Goal: Use online tool/utility: Use online tool/utility

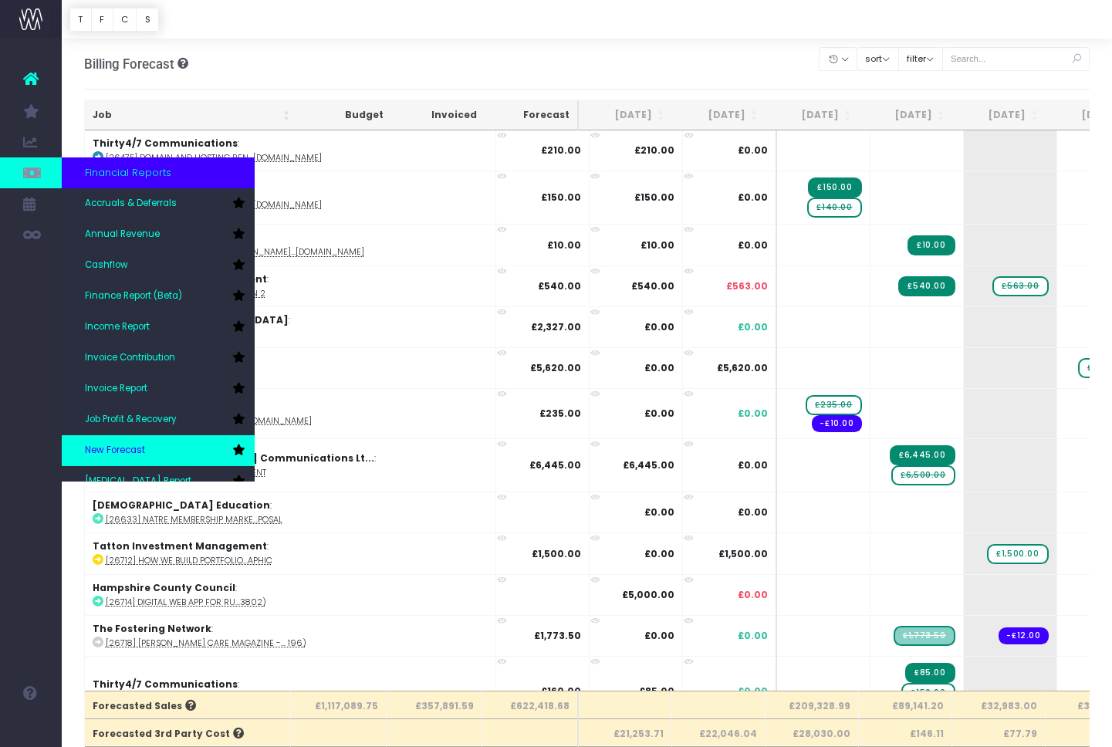
click at [116, 450] on span "New Forecast" at bounding box center [115, 451] width 60 height 14
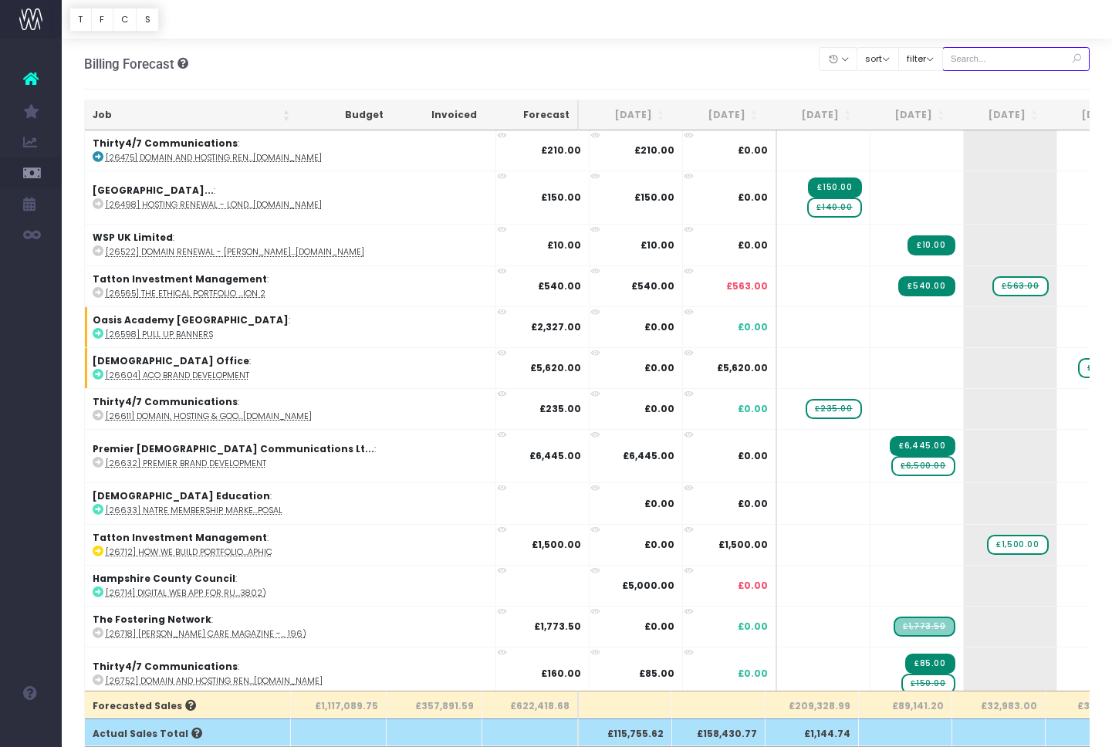
click at [991, 61] on input "text" at bounding box center [1016, 59] width 148 height 24
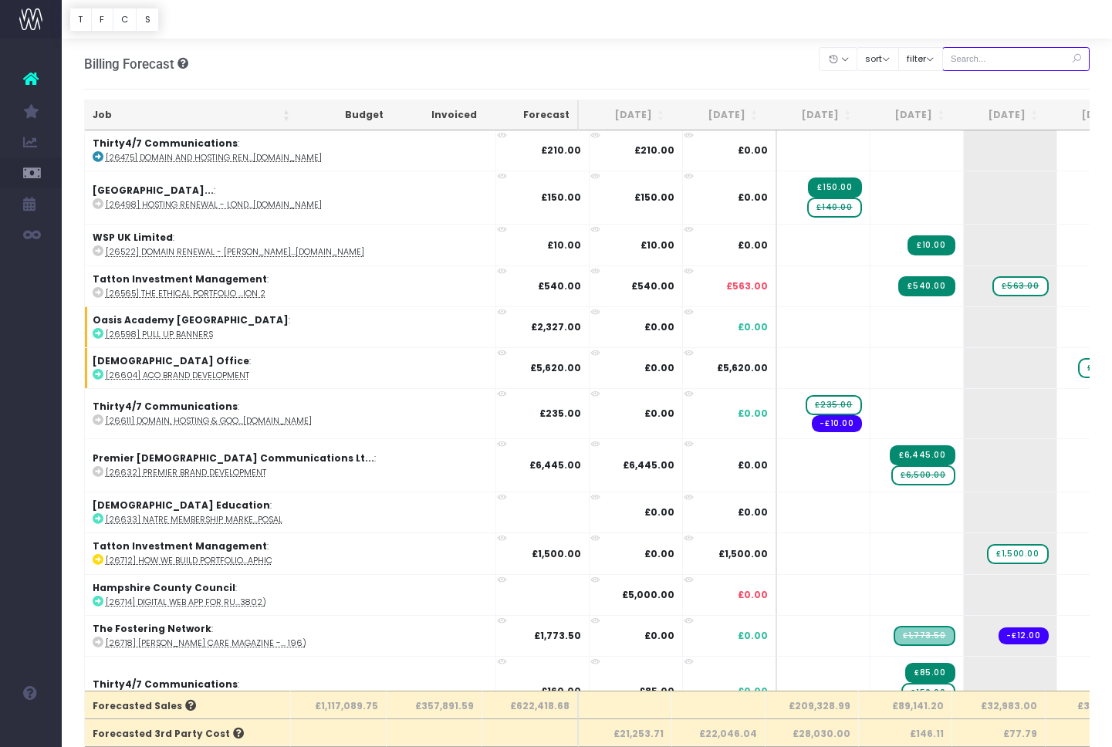
paste input "28685"
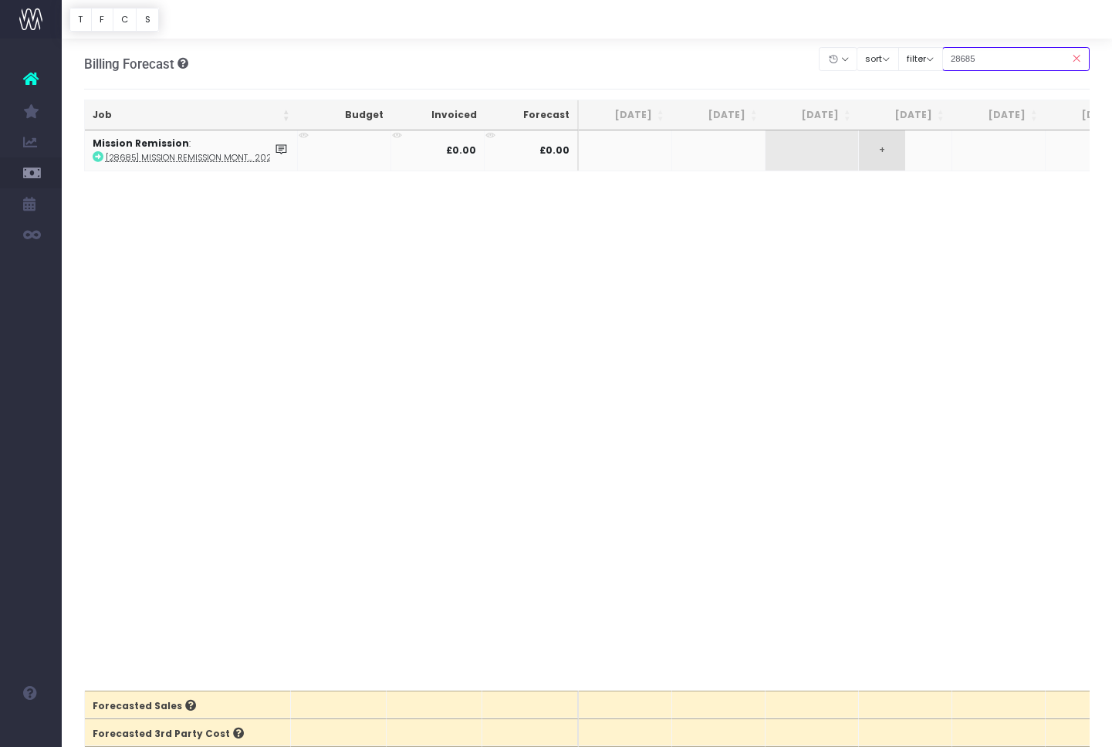
type input "28685"
click at [888, 155] on span "+" at bounding box center [882, 150] width 46 height 40
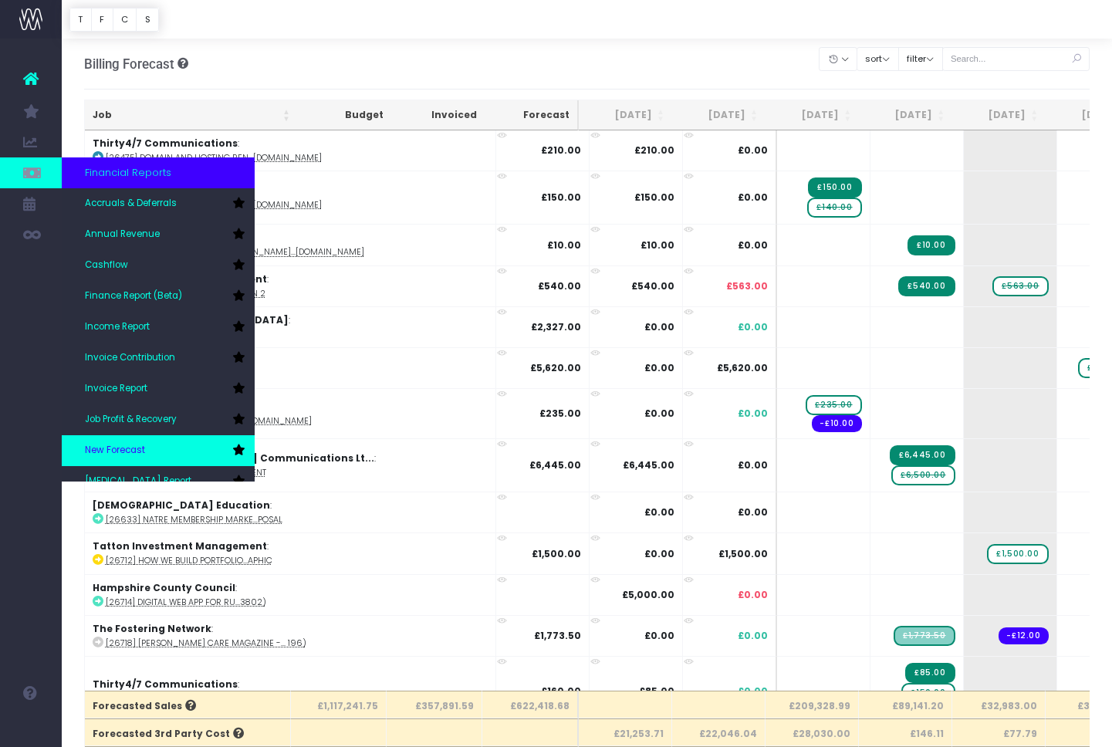
click at [129, 441] on link "New Forecast" at bounding box center [158, 450] width 193 height 31
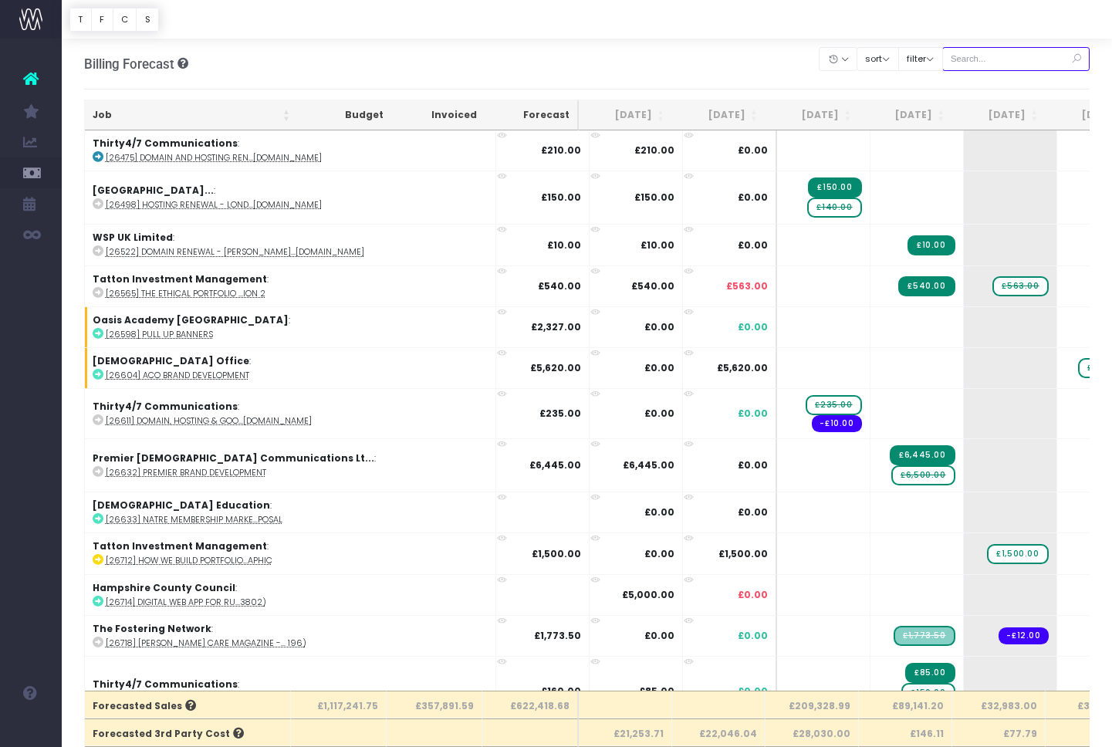
click at [988, 57] on input "text" at bounding box center [1016, 59] width 148 height 24
paste input "28685"
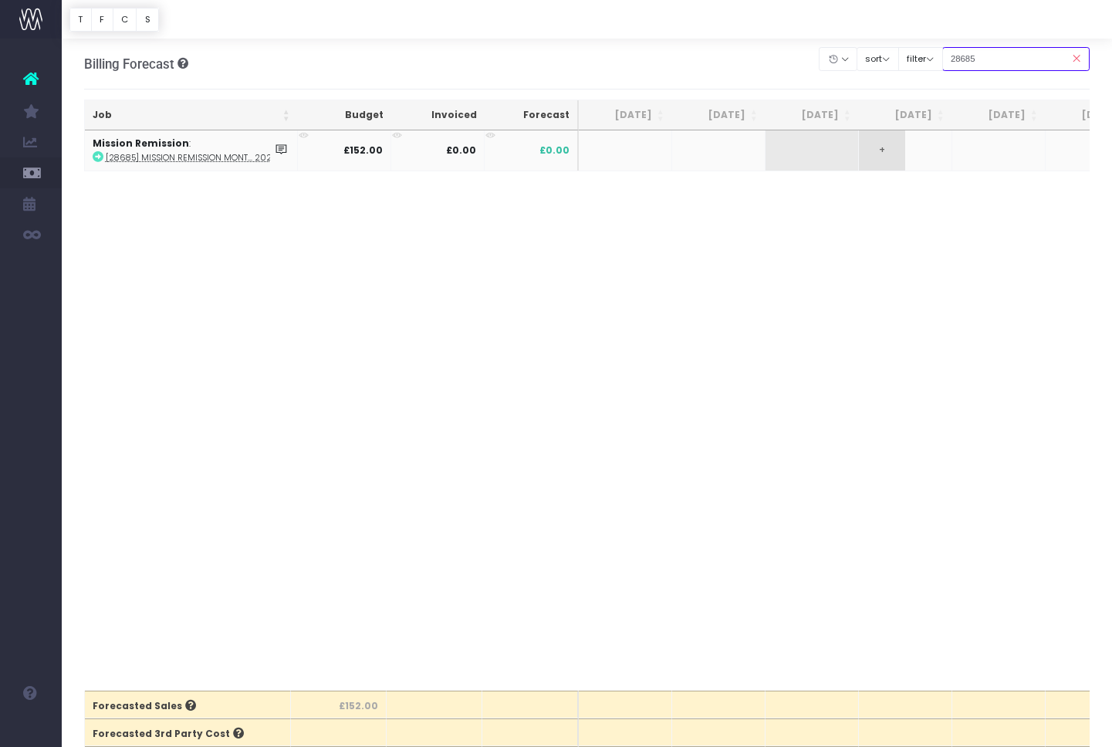
type input "28685"
click at [879, 152] on span "+" at bounding box center [882, 150] width 46 height 40
click at [875, 214] on body "Oh my... this is bad. wayahead wasn't able to load this page. Please contact su…" at bounding box center [556, 373] width 1112 height 747
